Goal: Transaction & Acquisition: Book appointment/travel/reservation

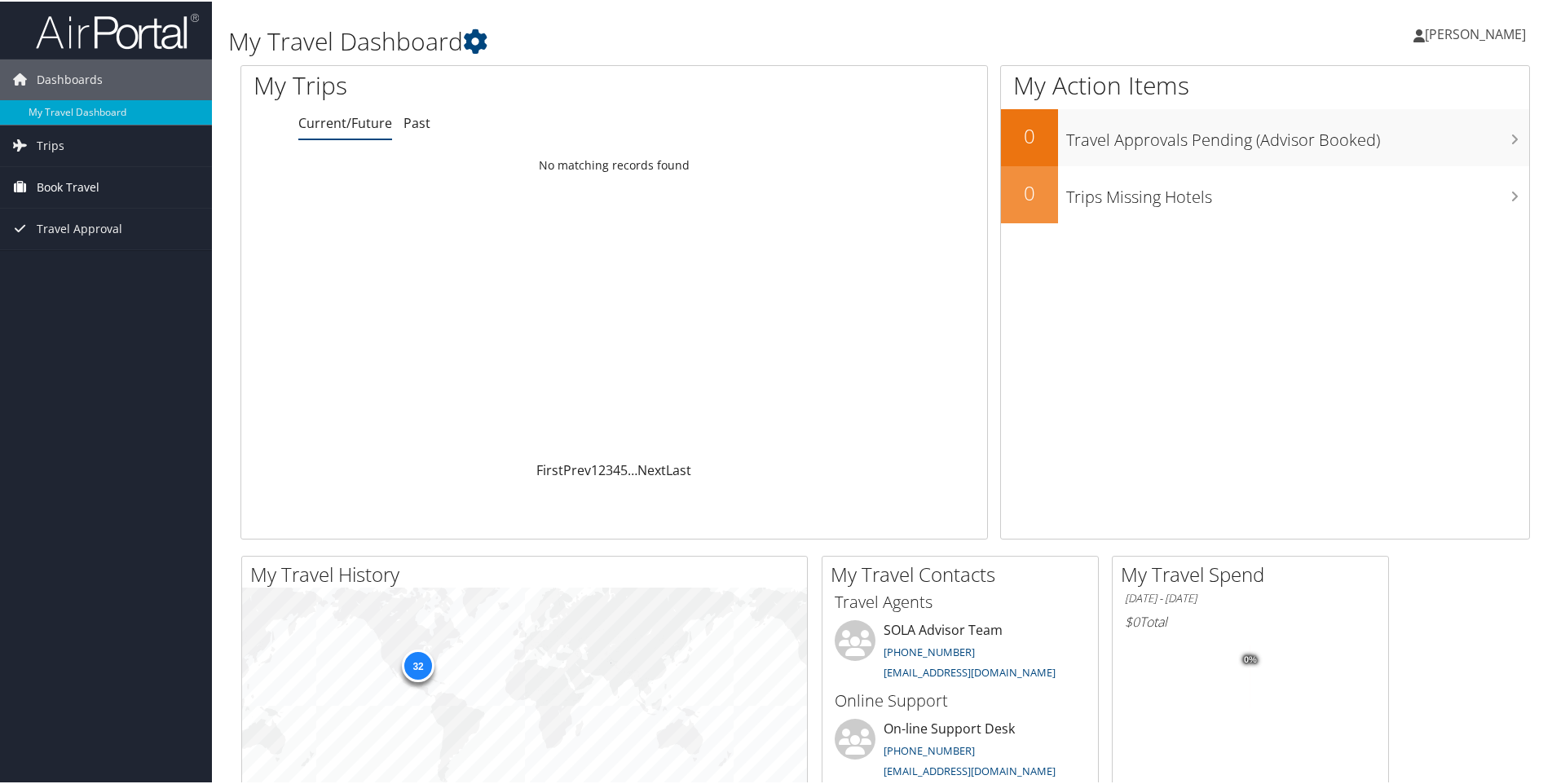
click at [63, 188] on span "Book Travel" at bounding box center [68, 185] width 63 height 40
click at [55, 237] on link "Book/Manage Online Trips" at bounding box center [106, 243] width 212 height 25
